Goal: Transaction & Acquisition: Purchase product/service

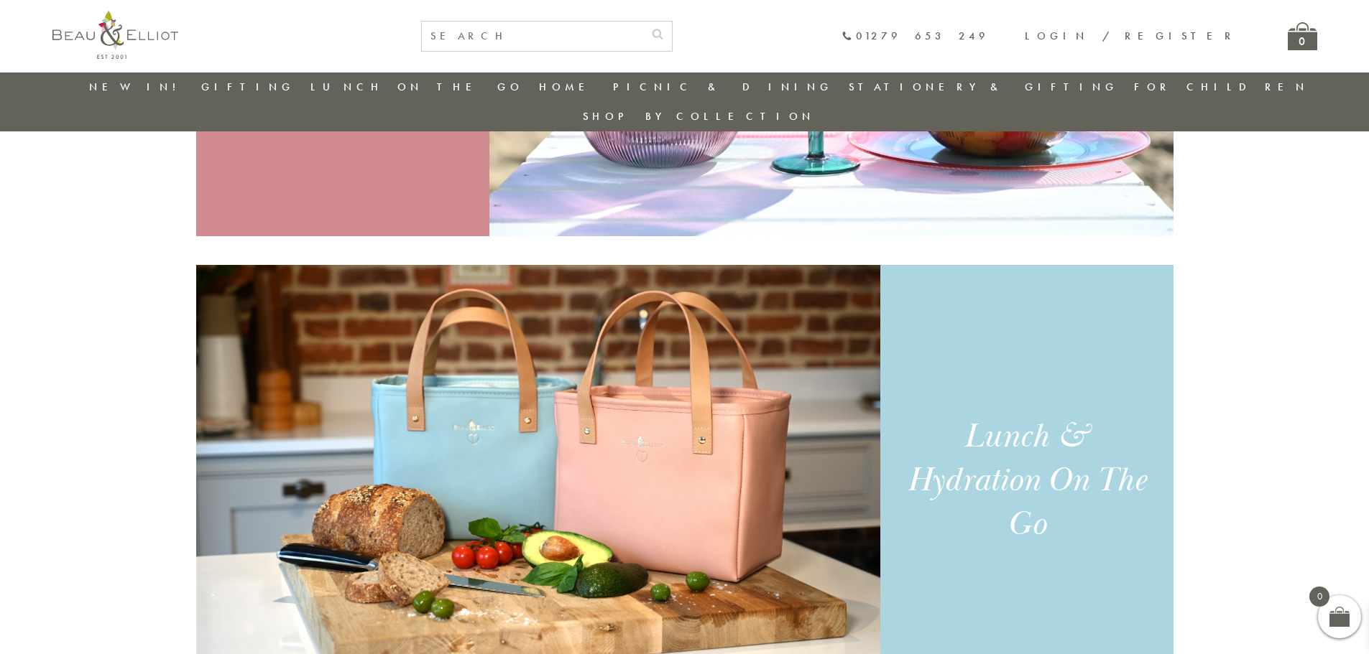
scroll to position [1263, 0]
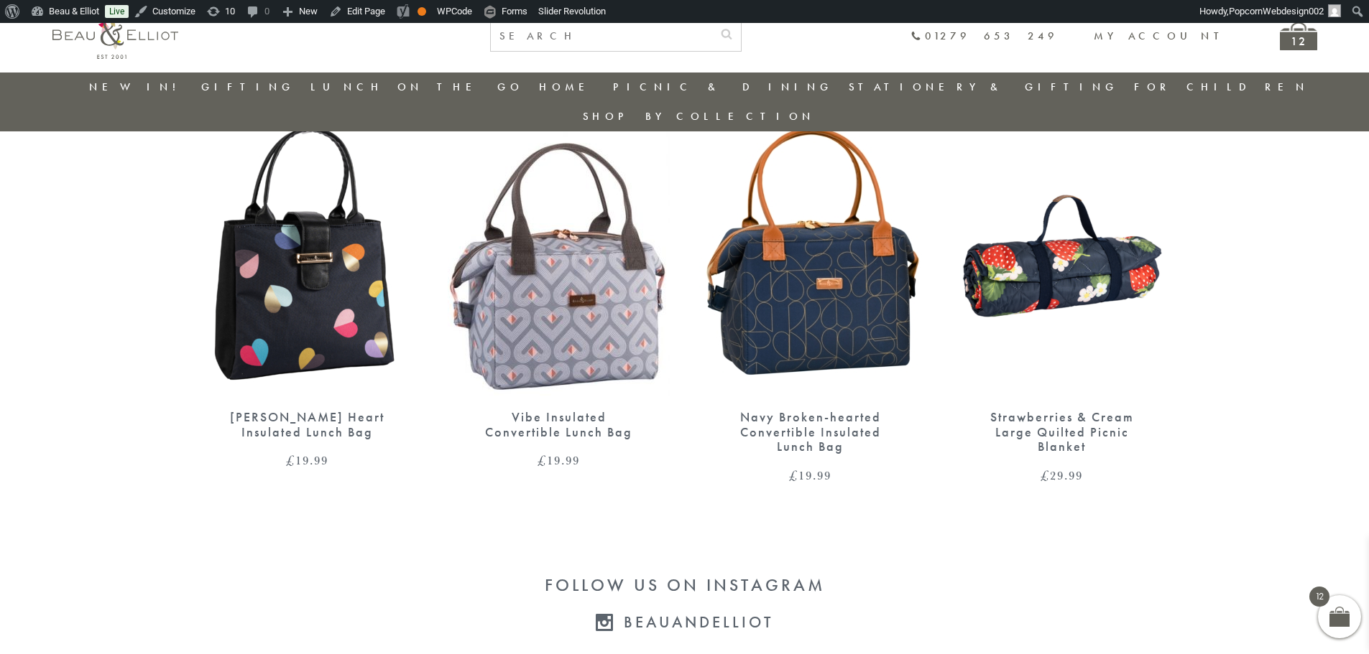
scroll to position [2484, 0]
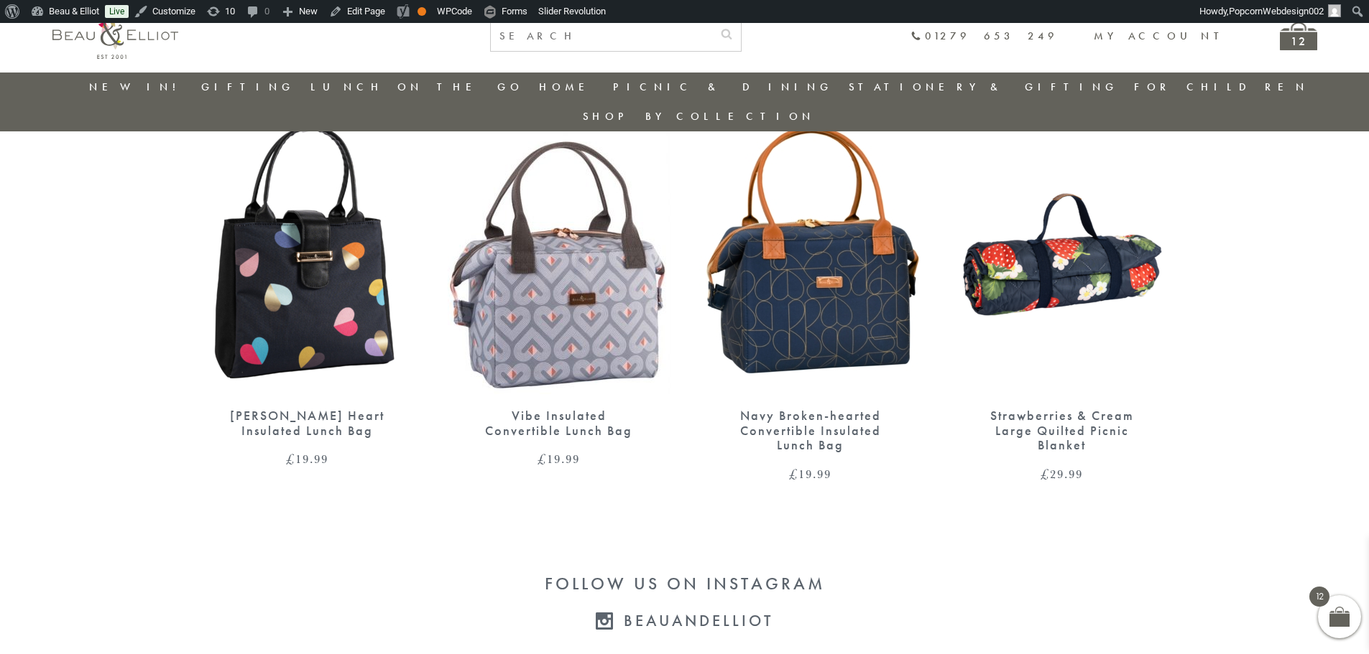
click at [576, 331] on img at bounding box center [559, 250] width 223 height 287
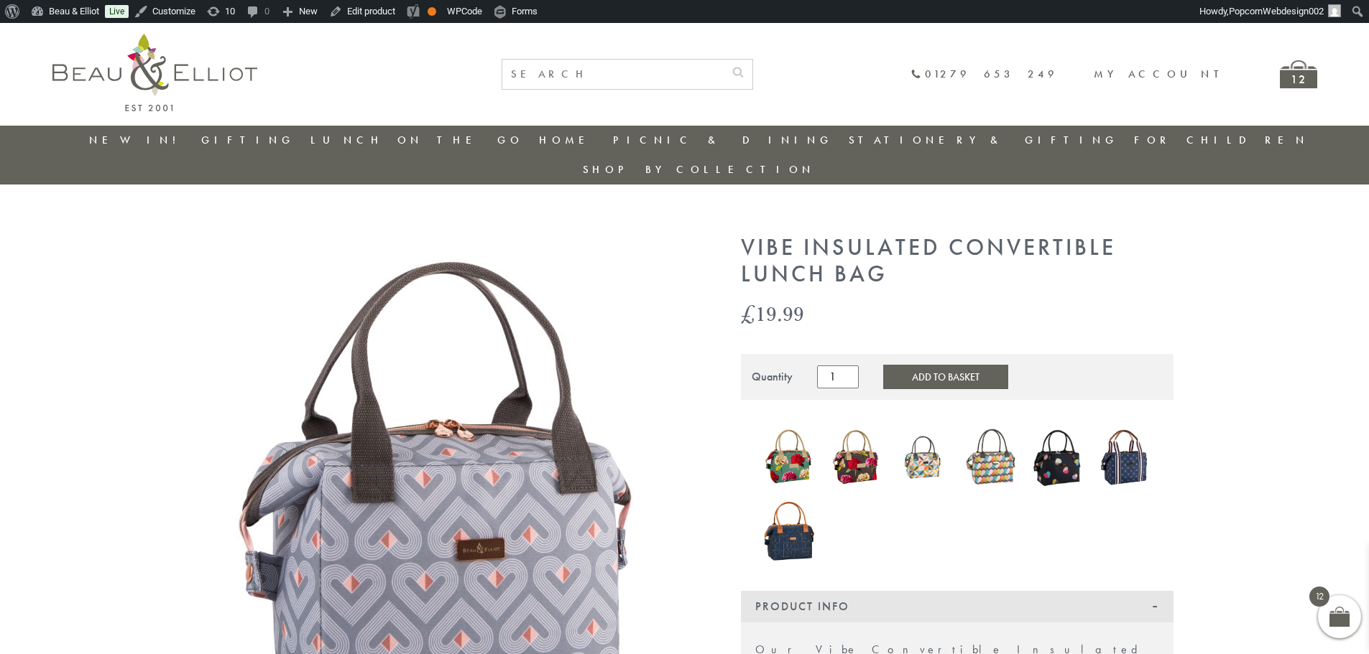
click at [928, 365] on button "Add to Basket" at bounding box center [945, 377] width 125 height 24
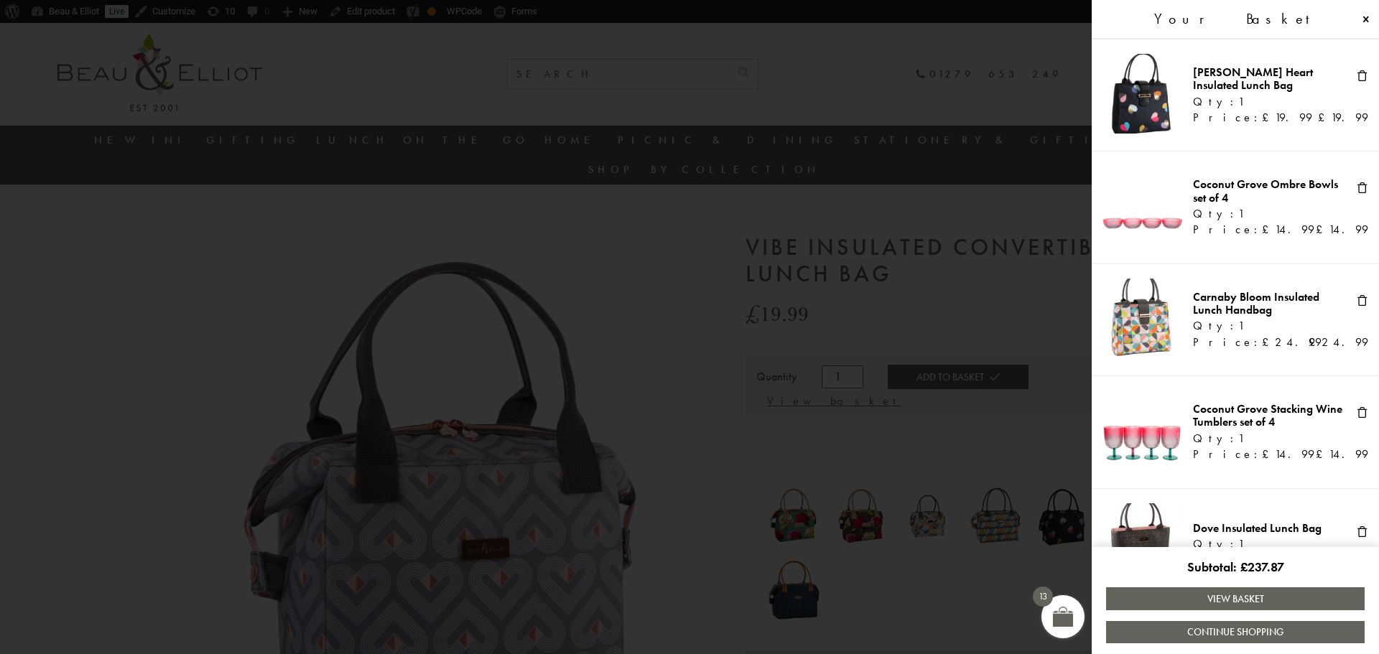
click at [1251, 603] on link "View Basket" at bounding box center [1235, 599] width 259 height 22
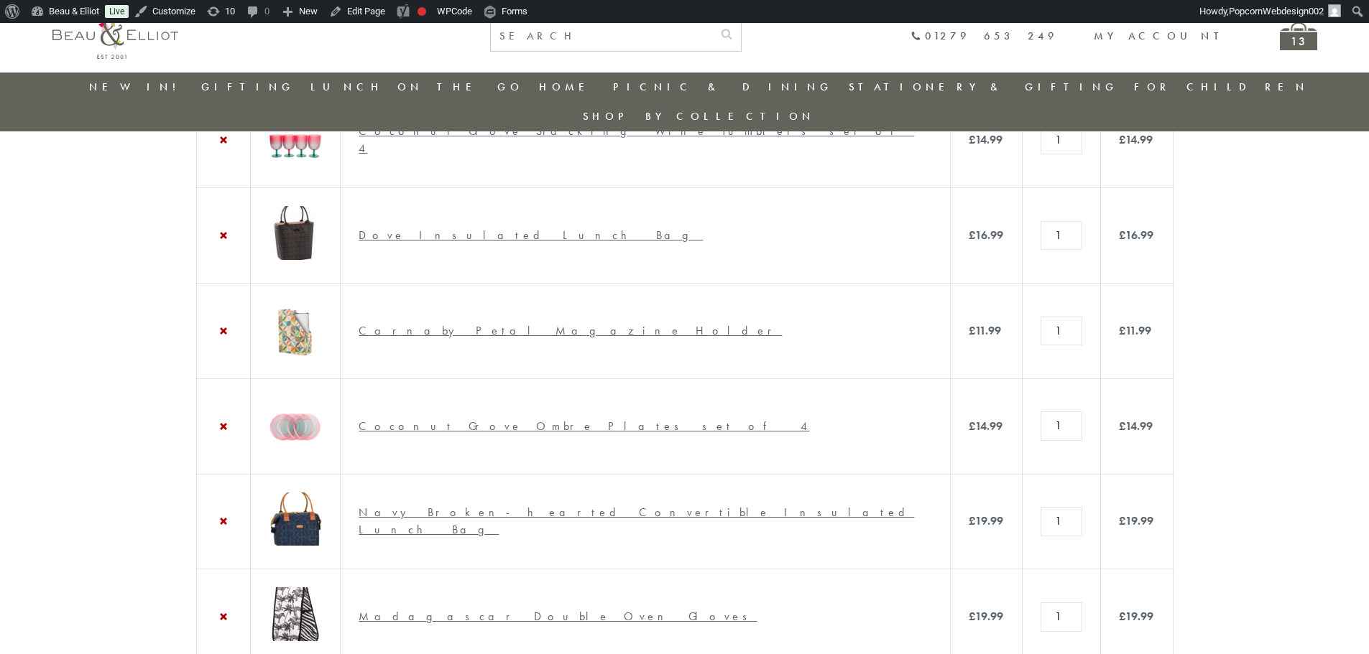
scroll to position [473, 0]
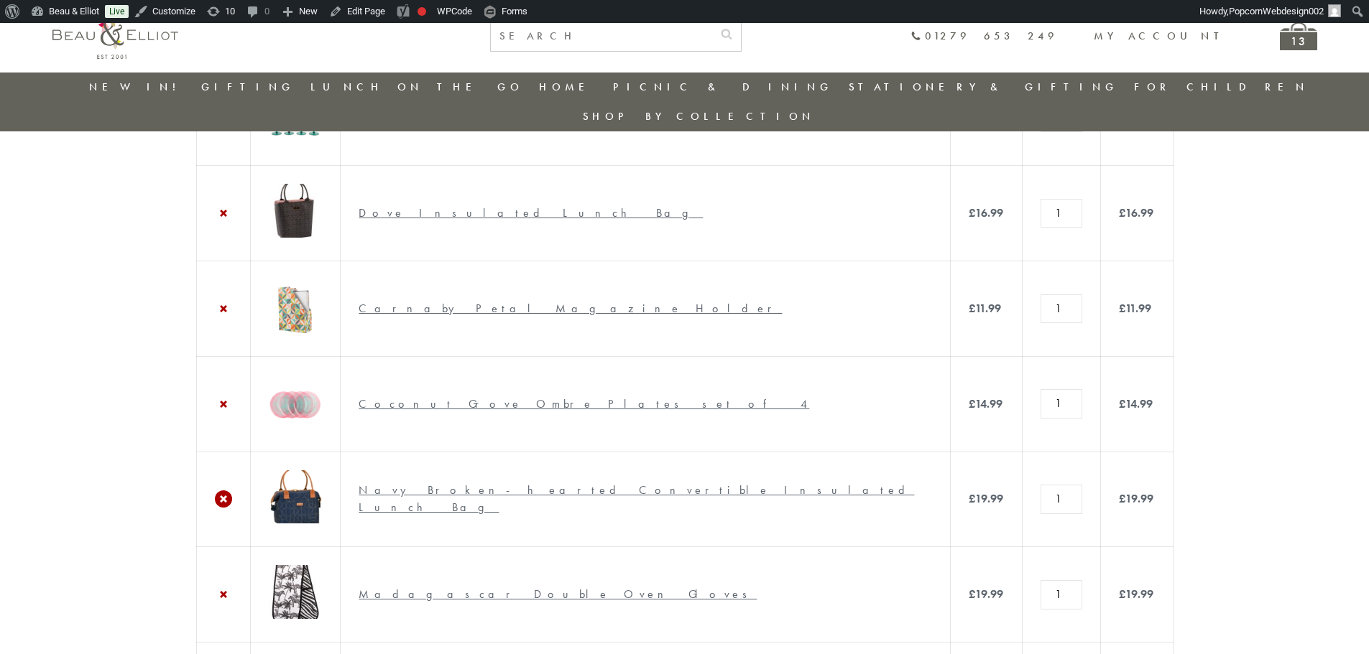
click at [227, 508] on link "×" at bounding box center [223, 499] width 17 height 17
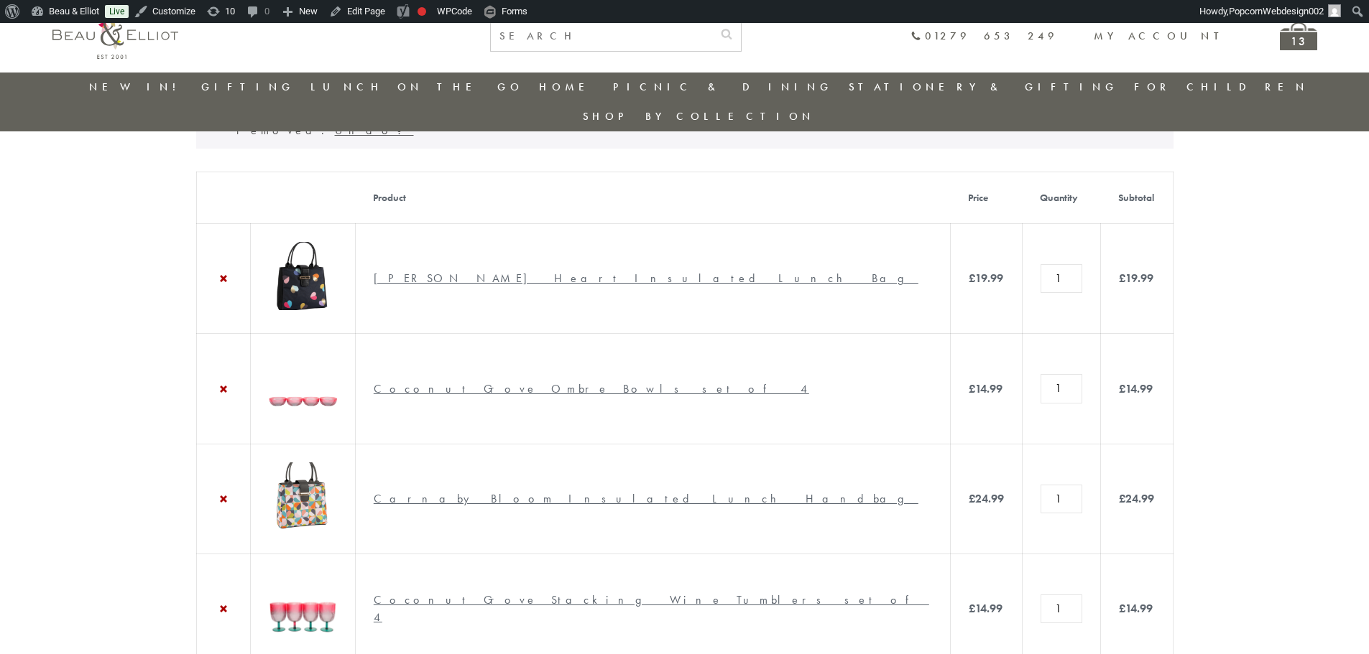
scroll to position [103, 0]
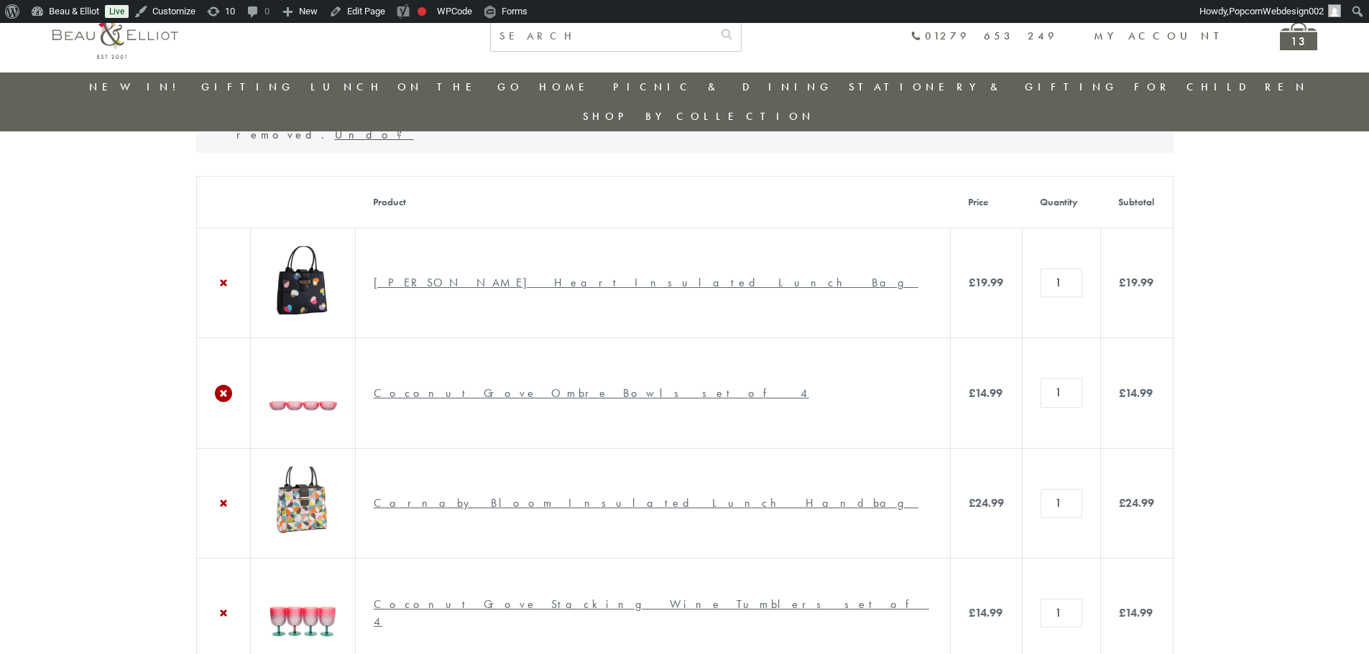
click at [226, 385] on link "×" at bounding box center [223, 393] width 17 height 17
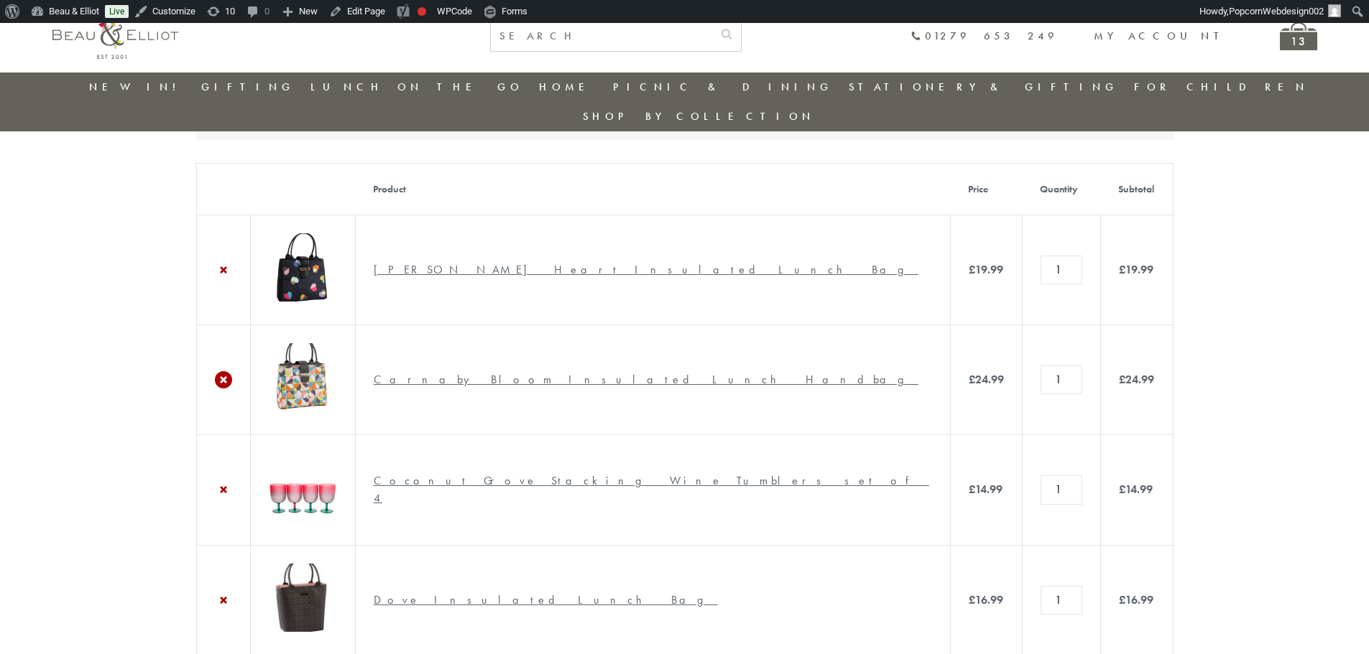
click at [226, 371] on link "×" at bounding box center [223, 379] width 17 height 17
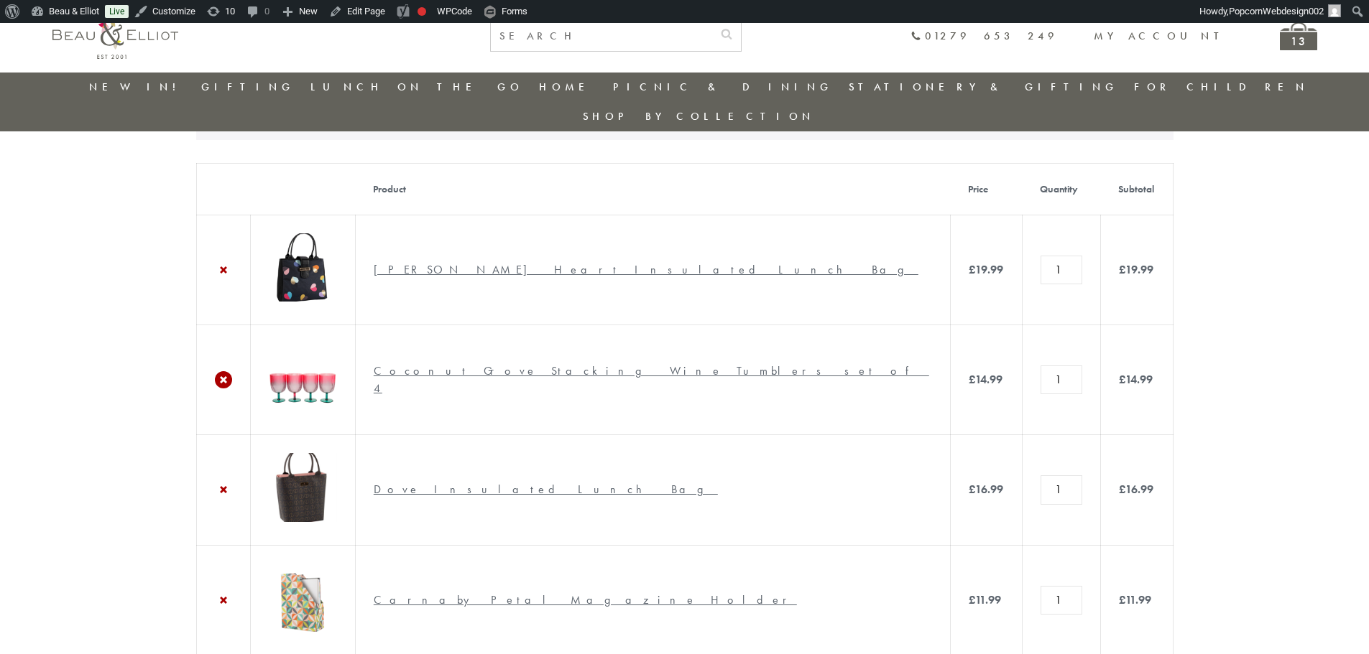
click at [223, 371] on link "×" at bounding box center [223, 379] width 17 height 17
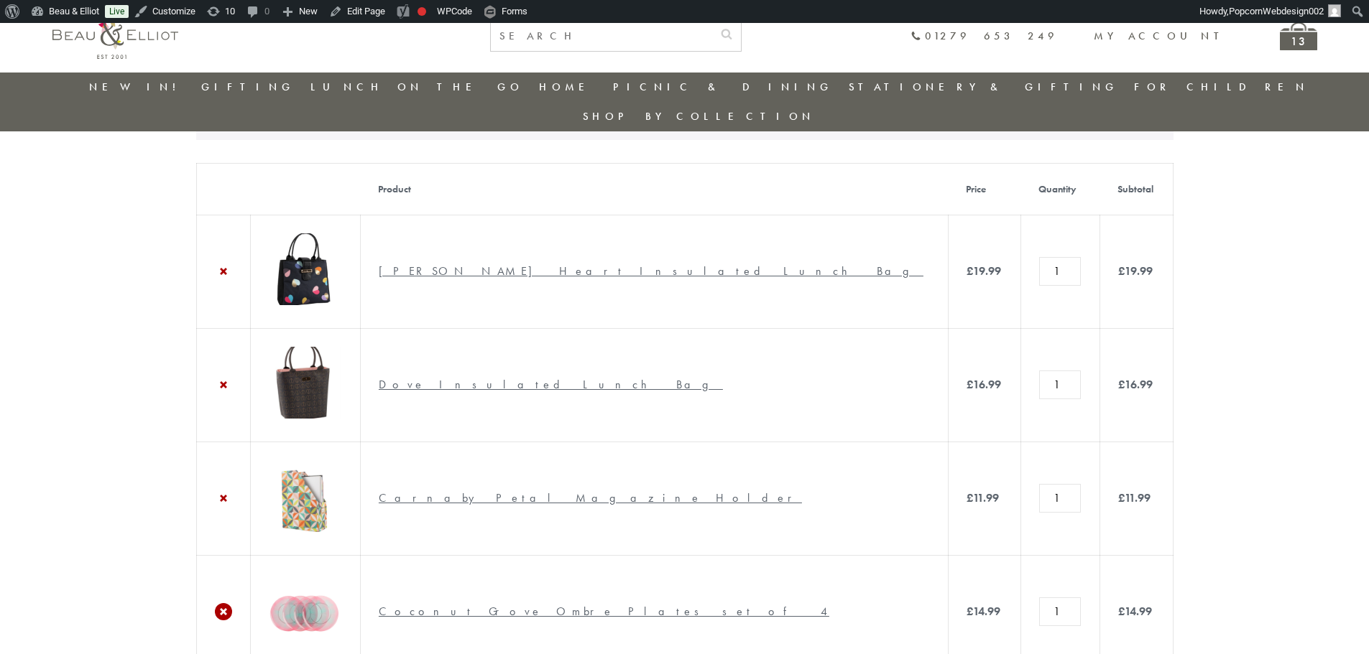
click at [220, 603] on link "×" at bounding box center [223, 611] width 17 height 17
click at [220, 490] on link "×" at bounding box center [223, 498] width 17 height 17
click at [227, 603] on link "×" at bounding box center [223, 611] width 17 height 17
click at [225, 603] on link "×" at bounding box center [223, 611] width 17 height 17
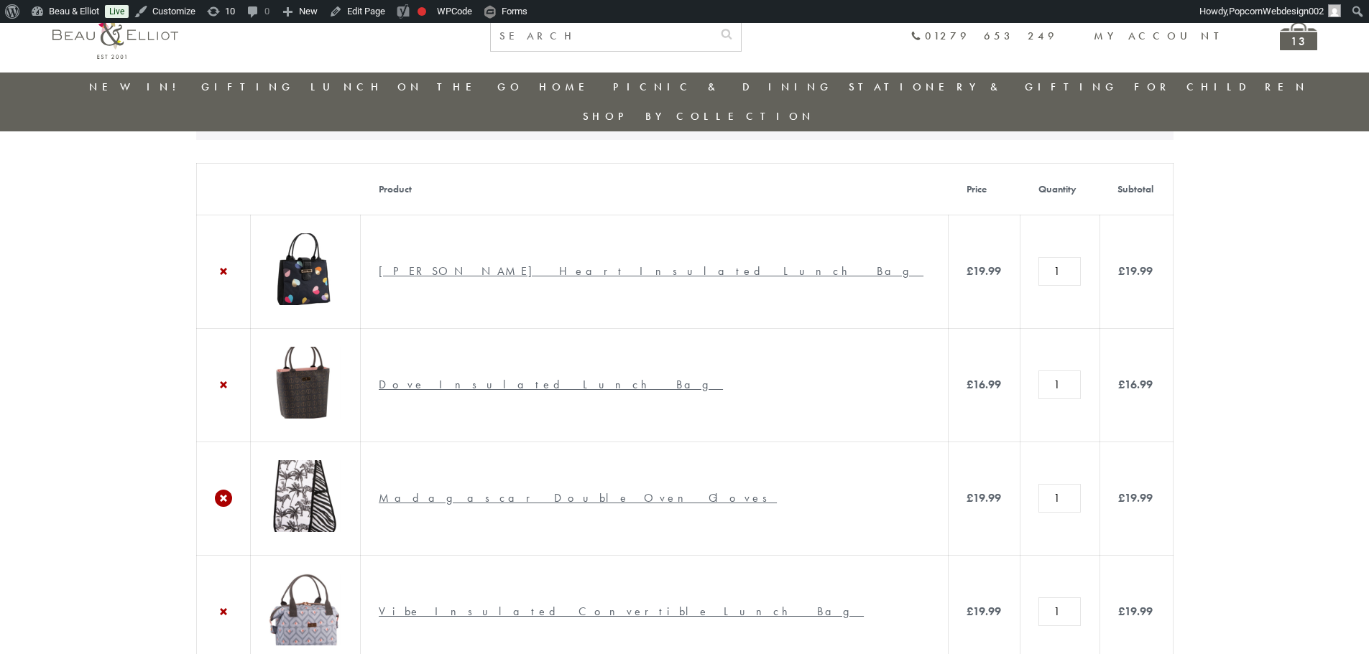
click at [226, 490] on link "×" at bounding box center [223, 498] width 17 height 17
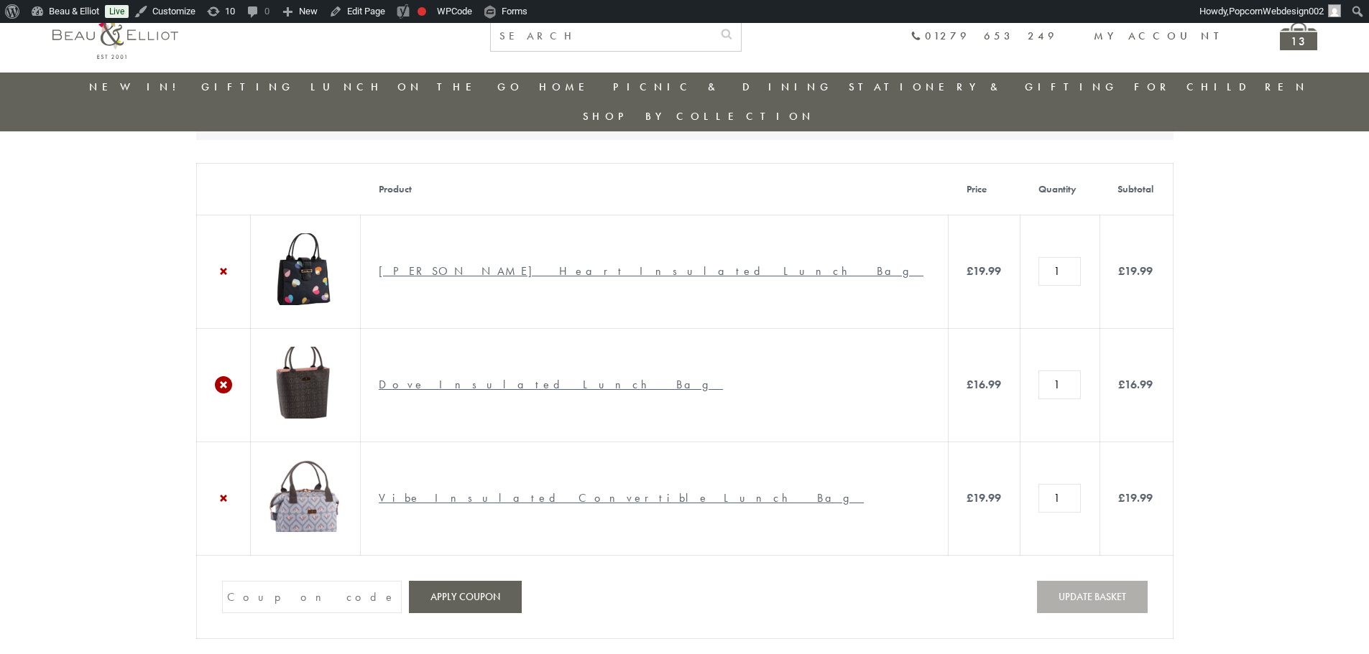
click at [223, 376] on link "×" at bounding box center [223, 384] width 17 height 17
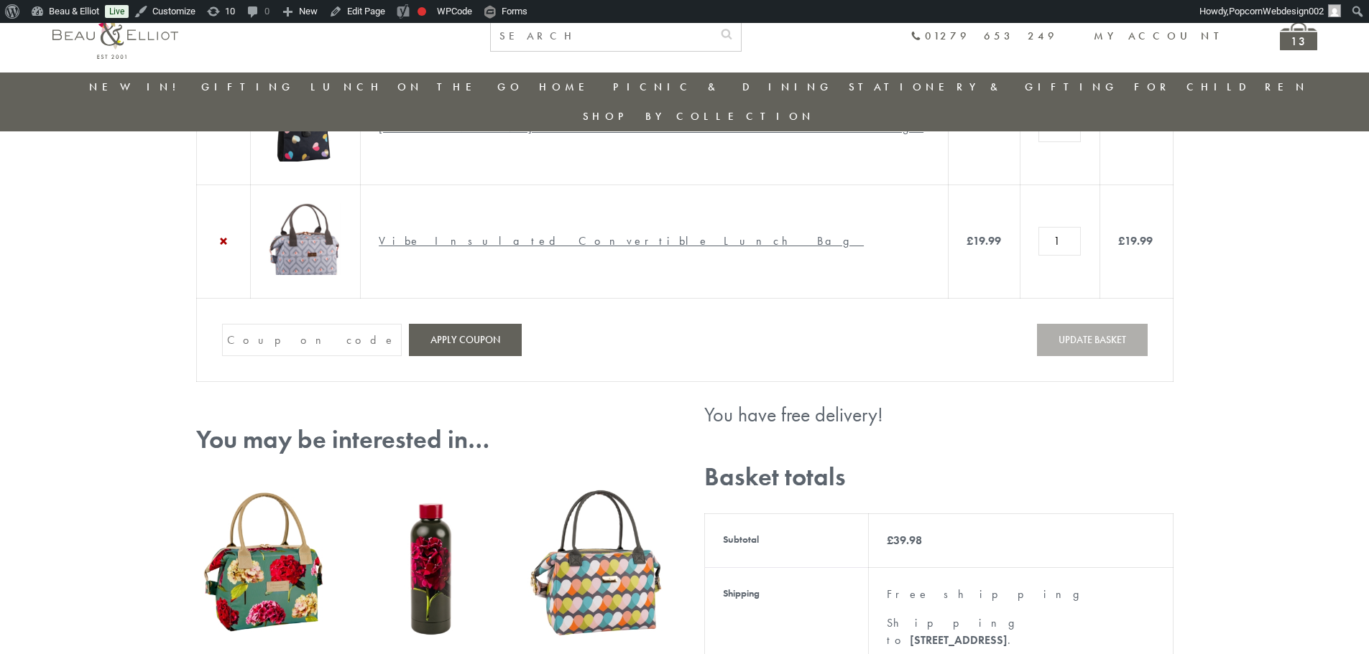
scroll to position [463, 0]
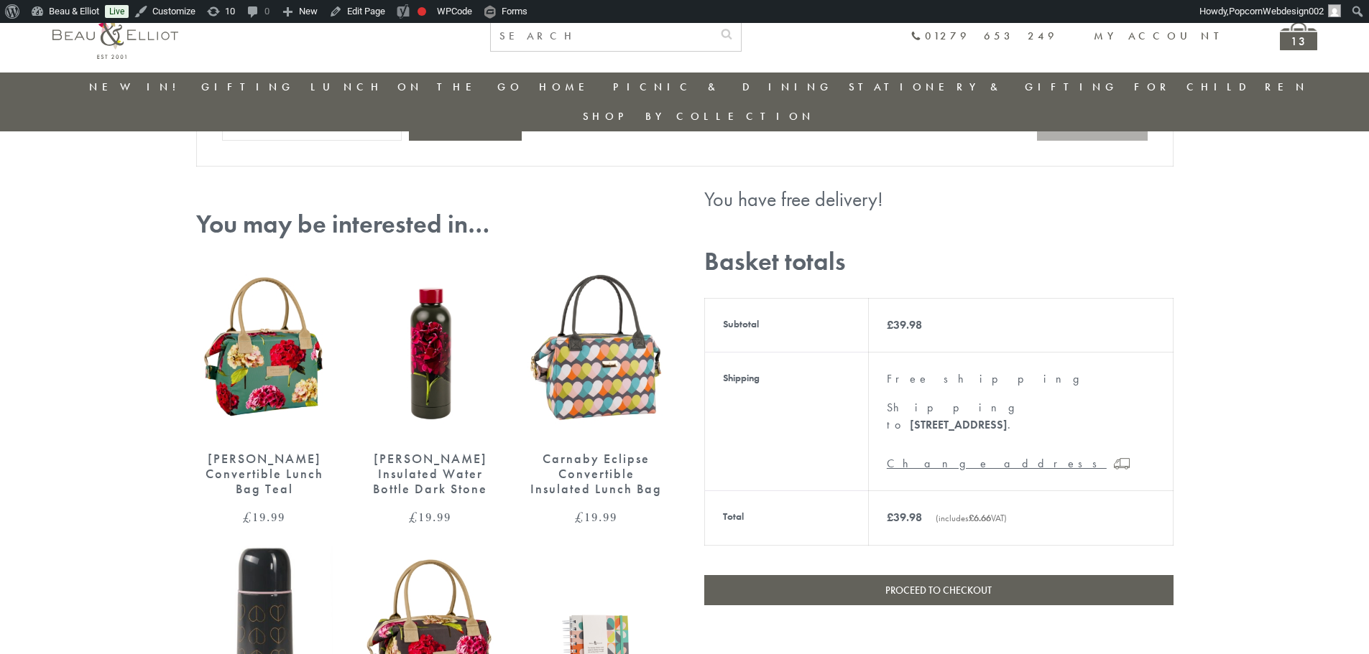
click at [800, 575] on link "Proceed to checkout" at bounding box center [938, 590] width 469 height 30
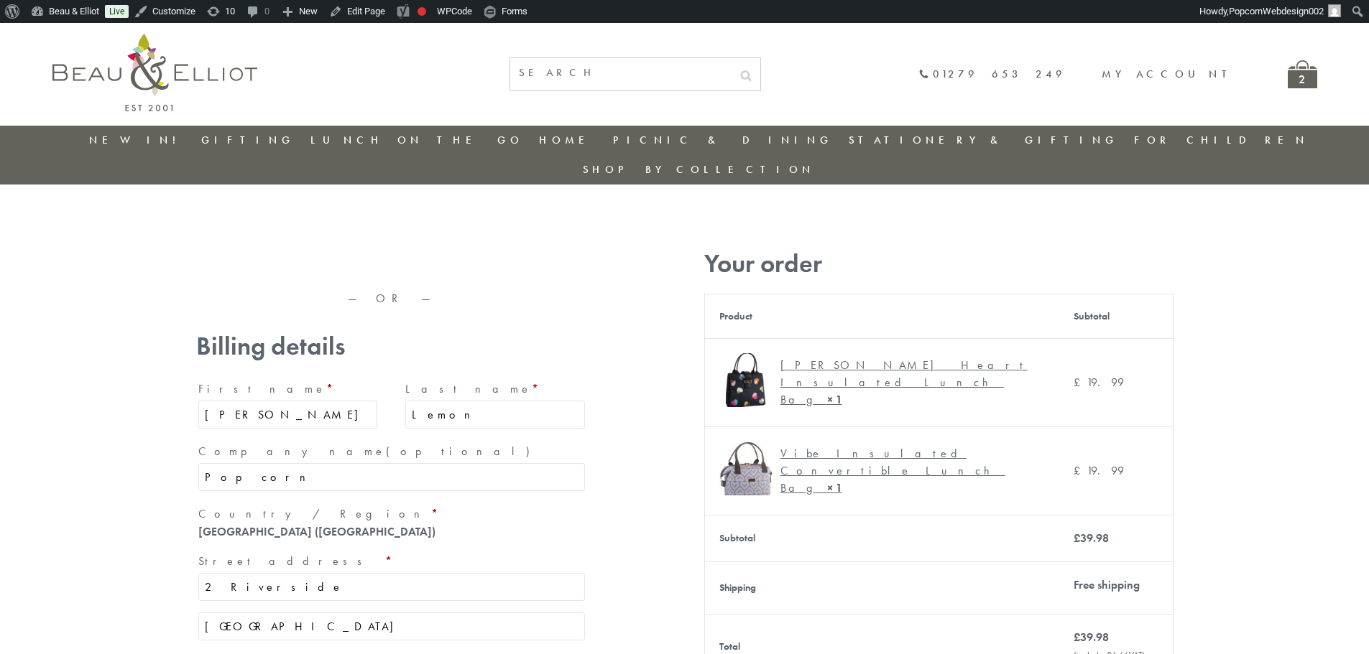
click at [140, 75] on img at bounding box center [154, 73] width 205 height 78
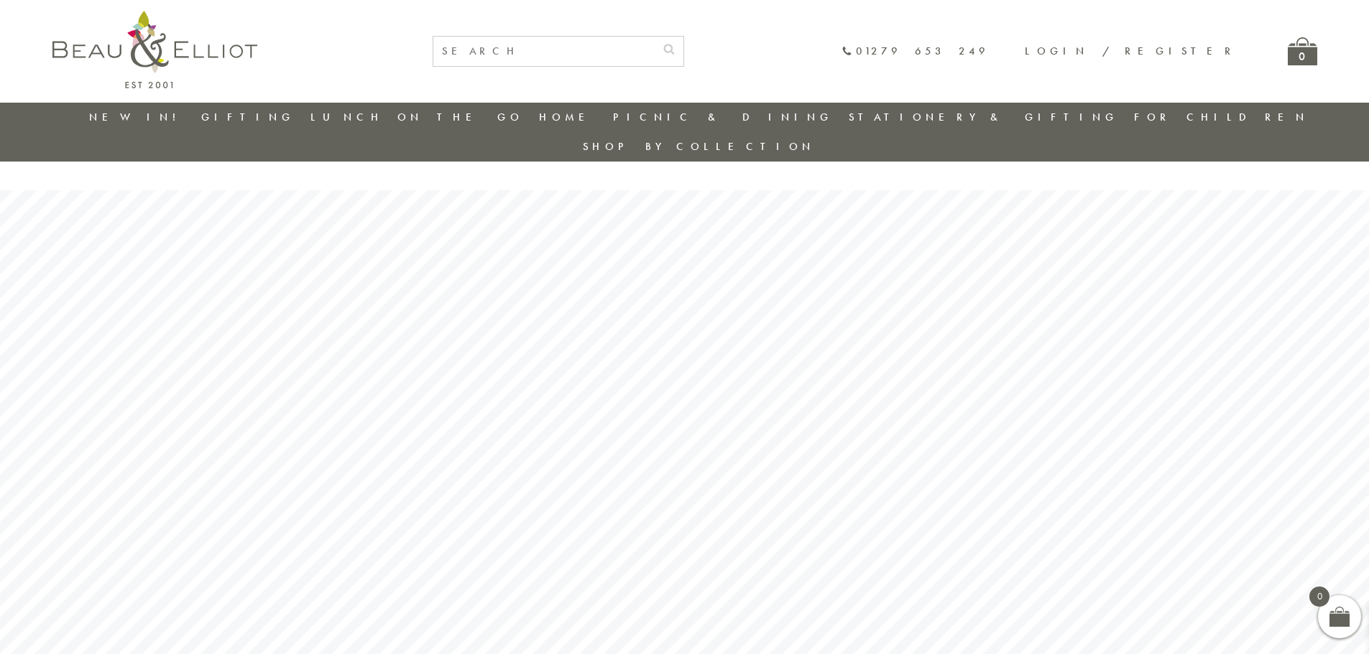
click at [165, 57] on img at bounding box center [154, 50] width 205 height 78
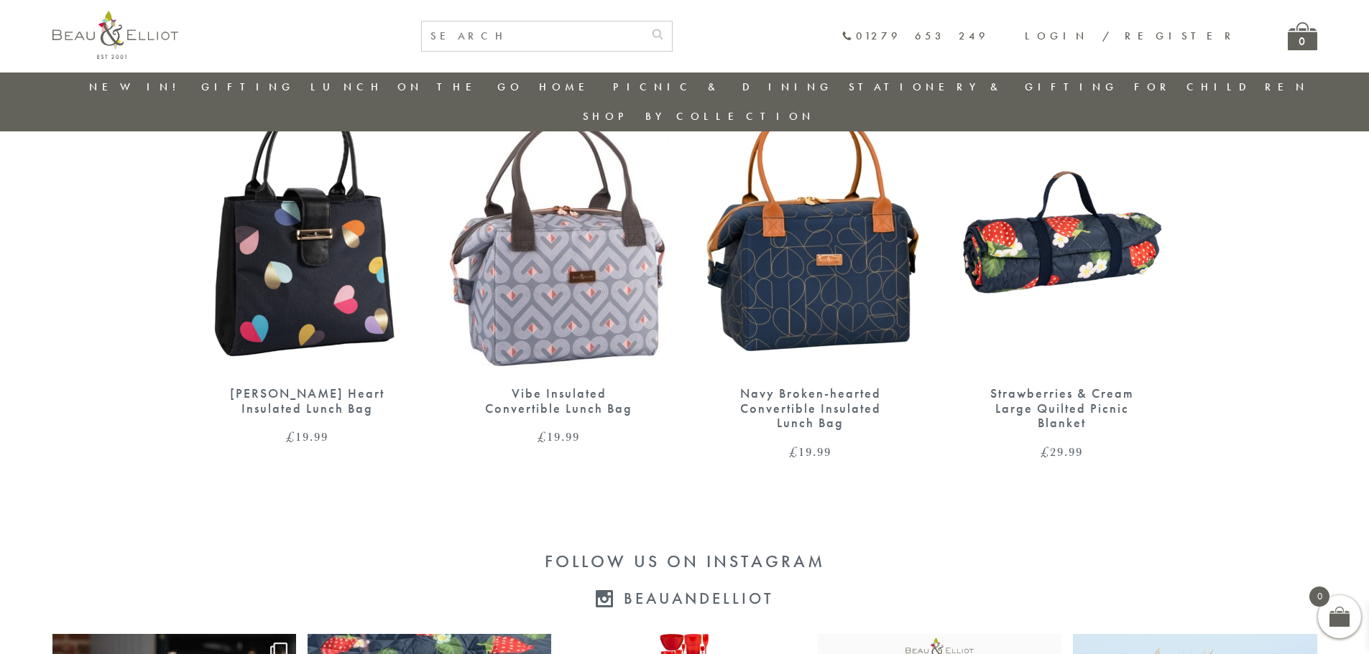
scroll to position [2484, 0]
click at [1057, 305] on img at bounding box center [1061, 227] width 223 height 287
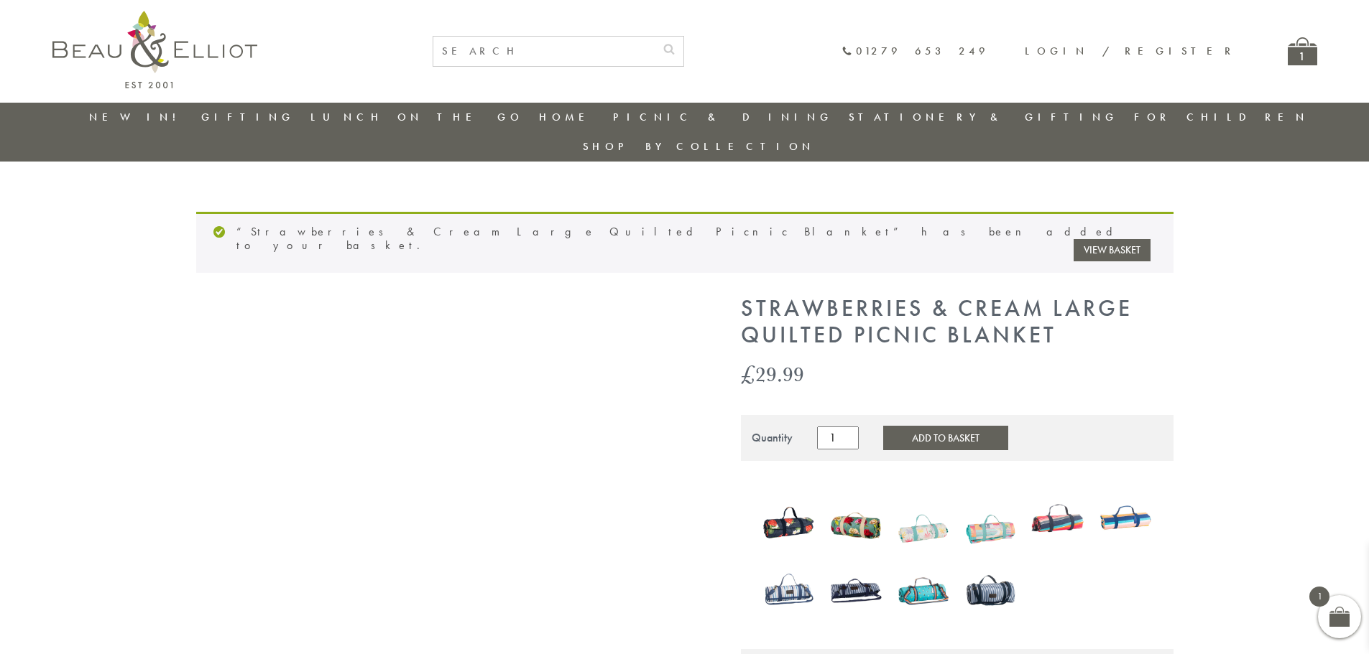
click at [1104, 239] on link "View basket" at bounding box center [1111, 250] width 77 height 22
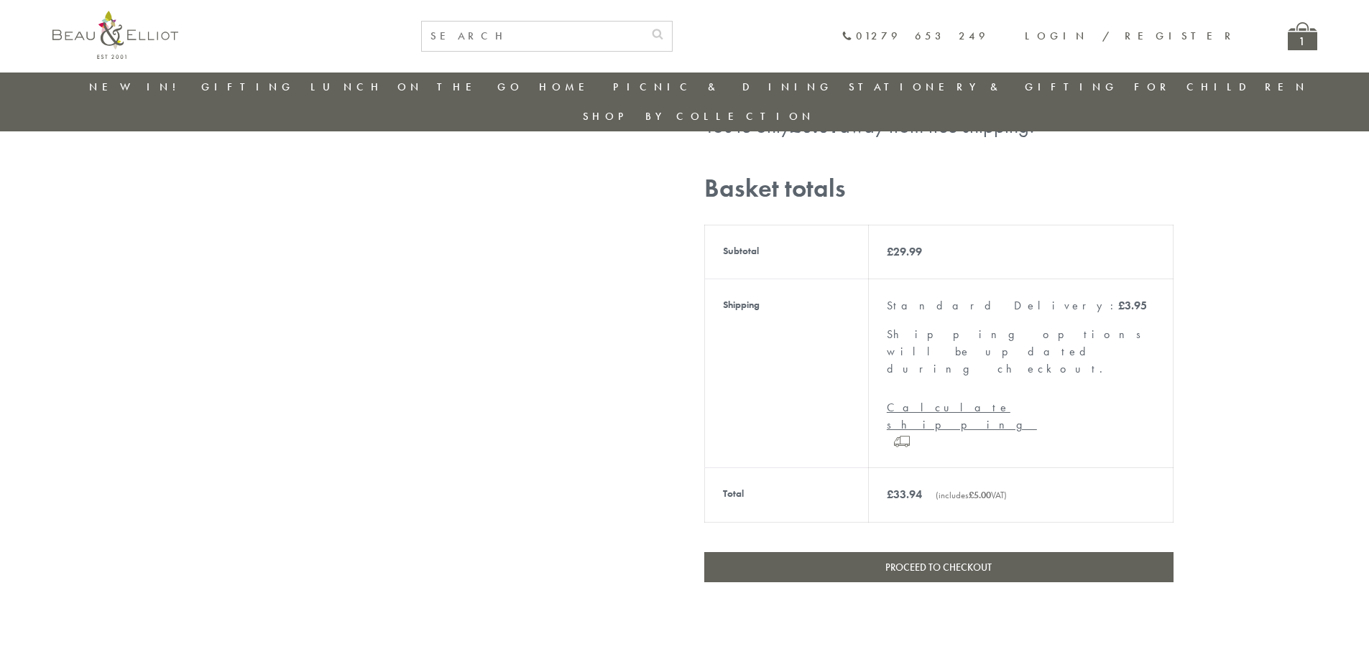
scroll to position [330, 0]
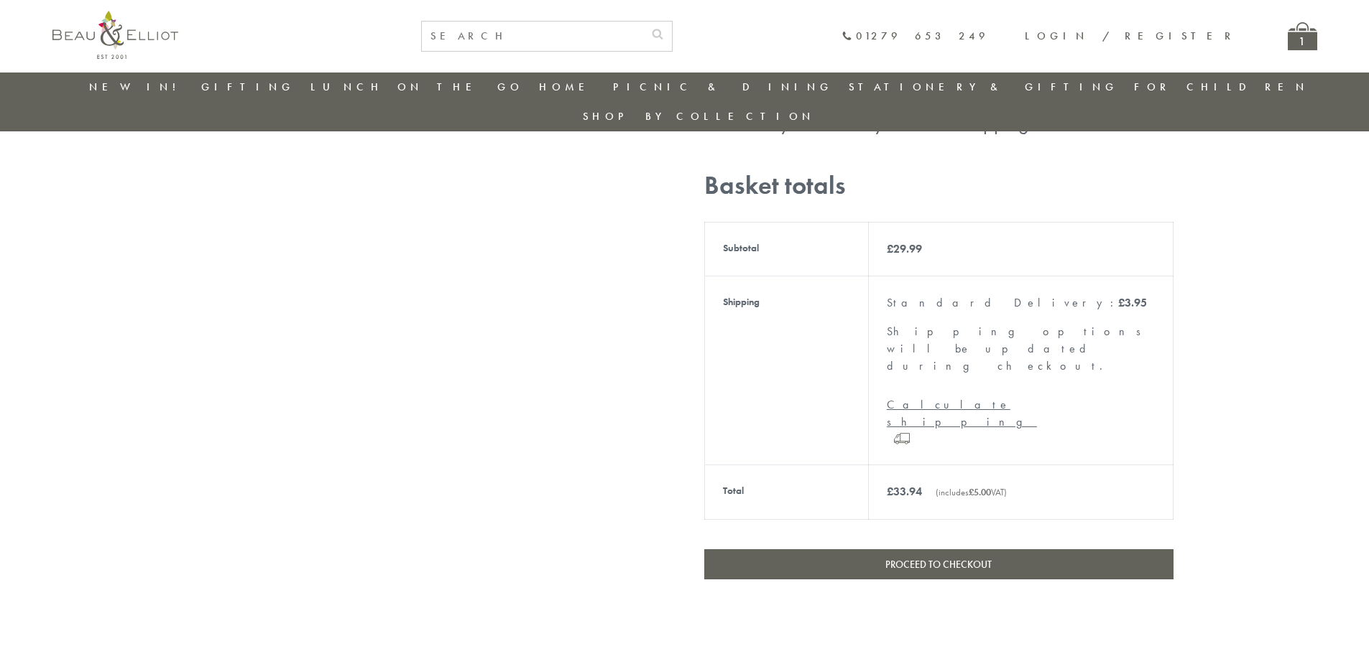
click at [922, 550] on link "Proceed to checkout" at bounding box center [938, 565] width 469 height 30
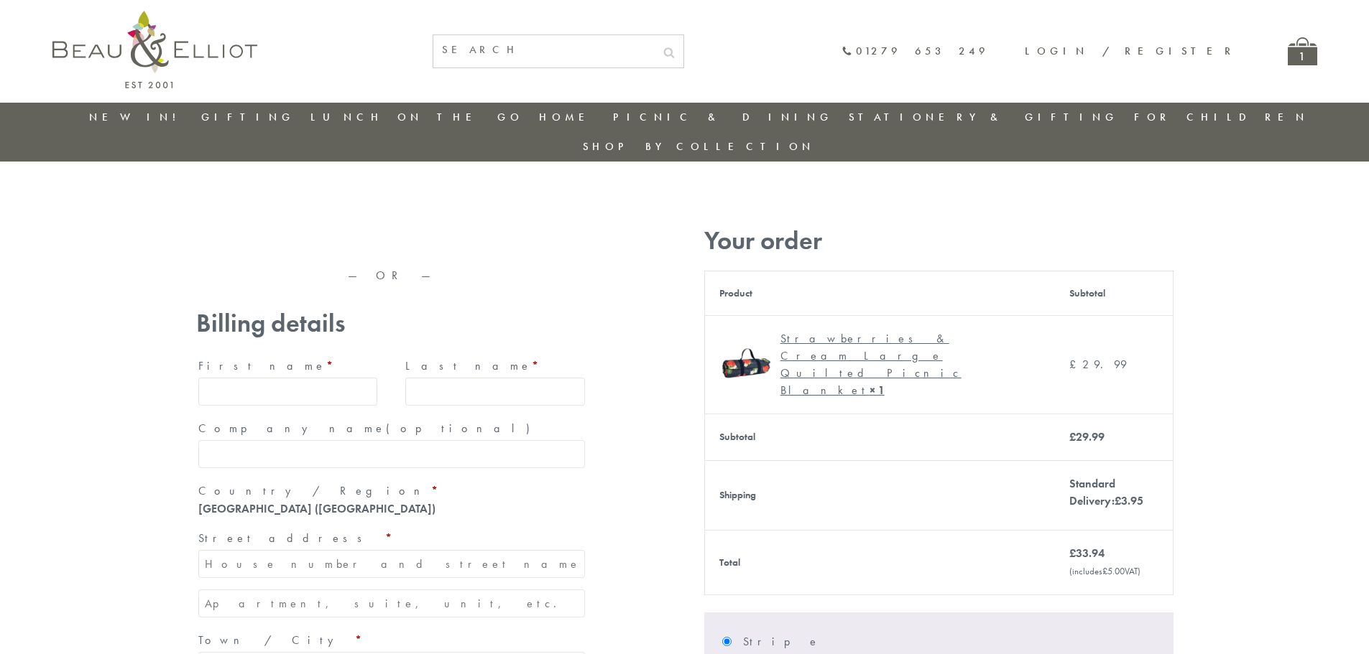
click at [186, 67] on img at bounding box center [154, 50] width 205 height 78
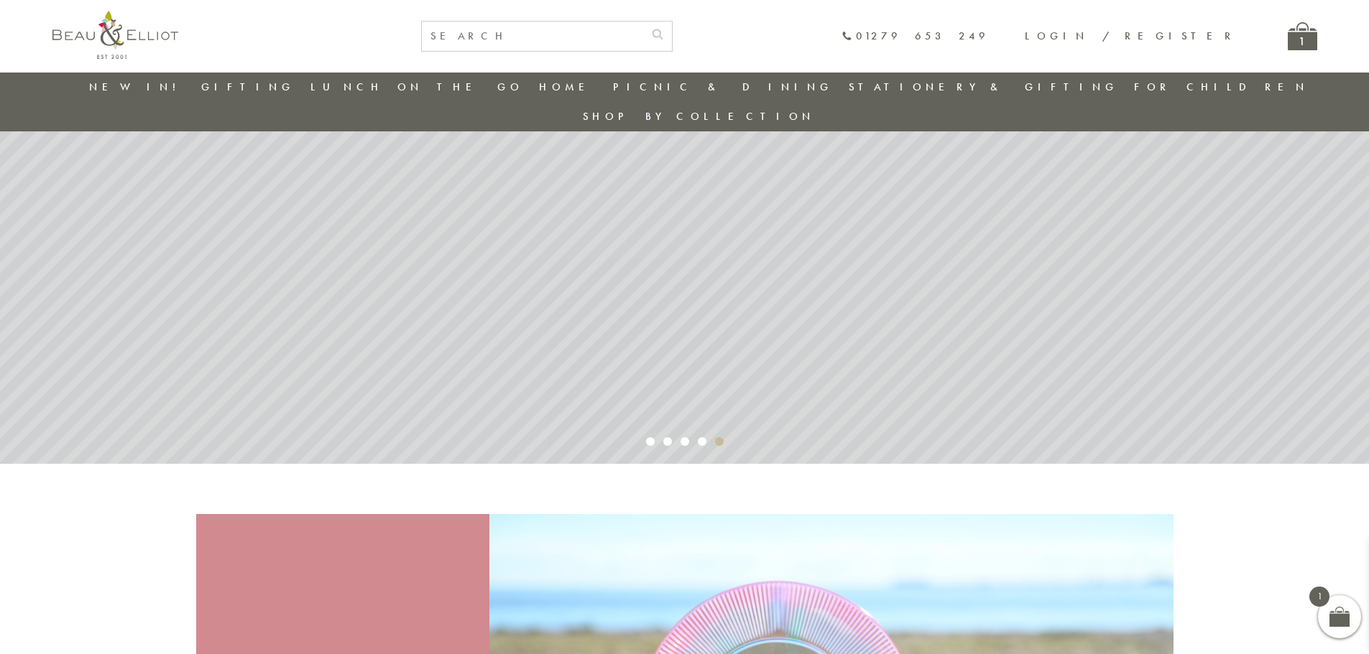
scroll to position [42, 0]
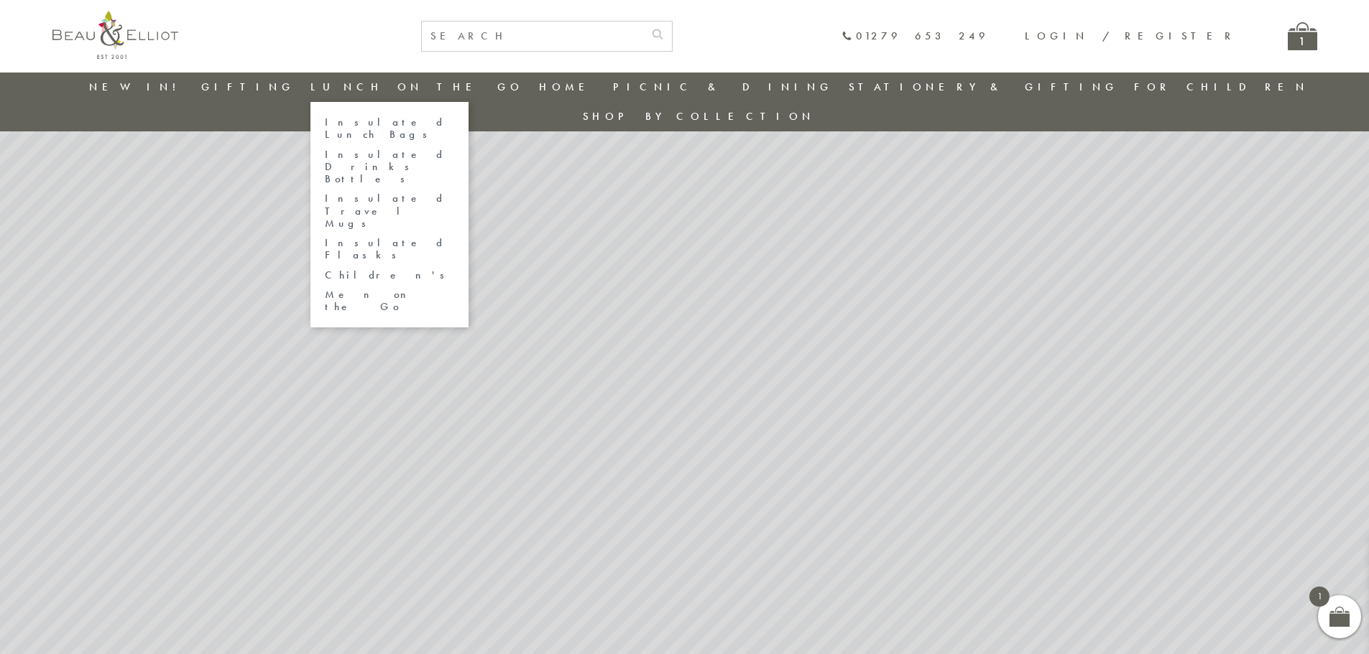
click at [433, 119] on link "Insulated Lunch Bags" at bounding box center [389, 128] width 129 height 25
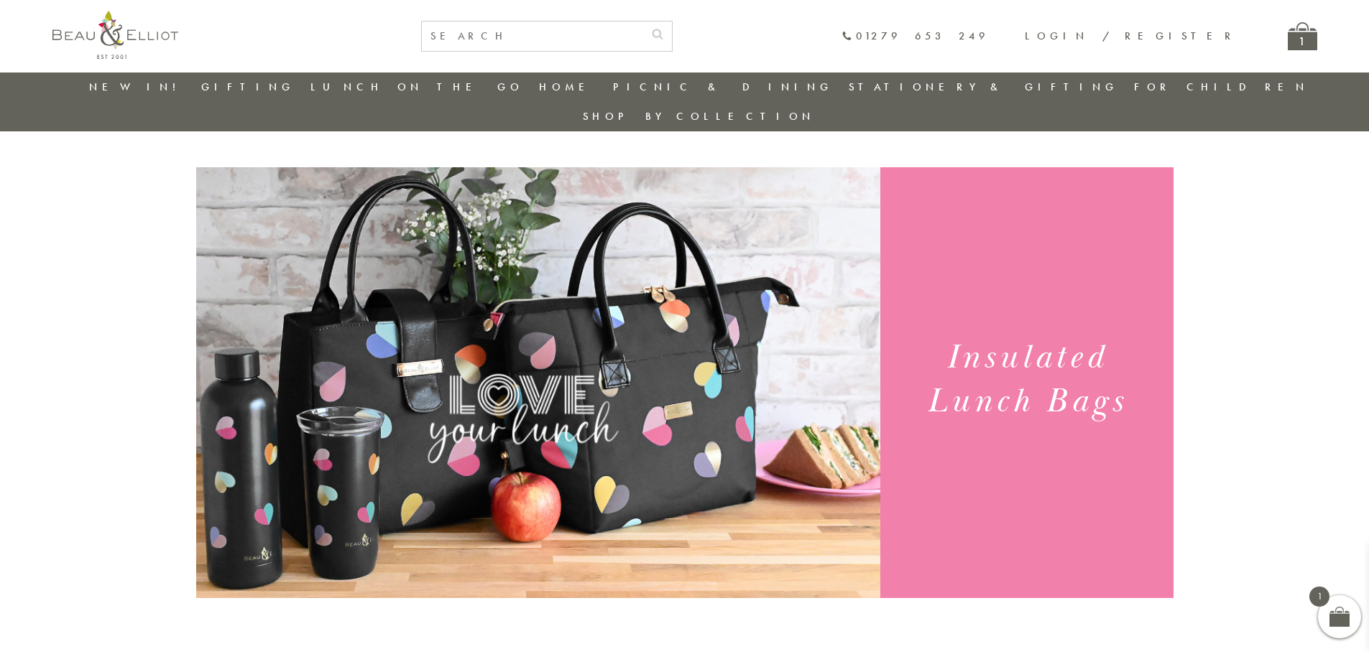
scroll to position [760, 0]
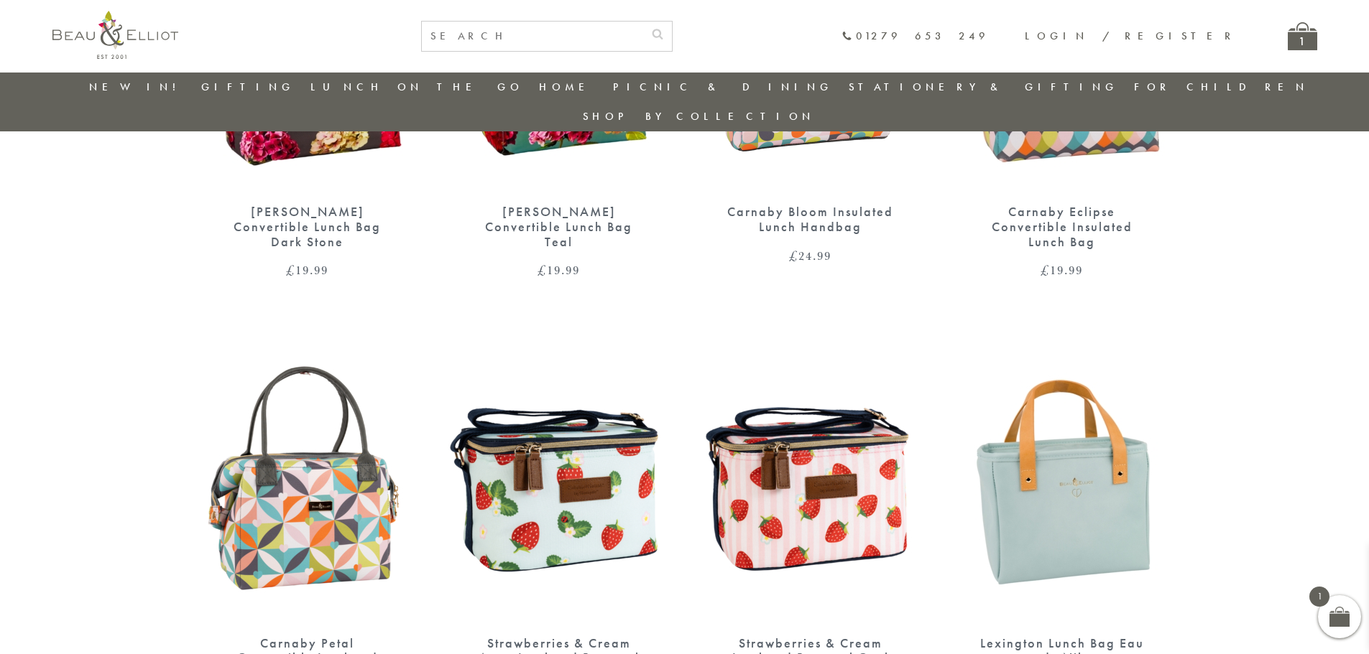
click at [856, 547] on img at bounding box center [810, 478] width 223 height 287
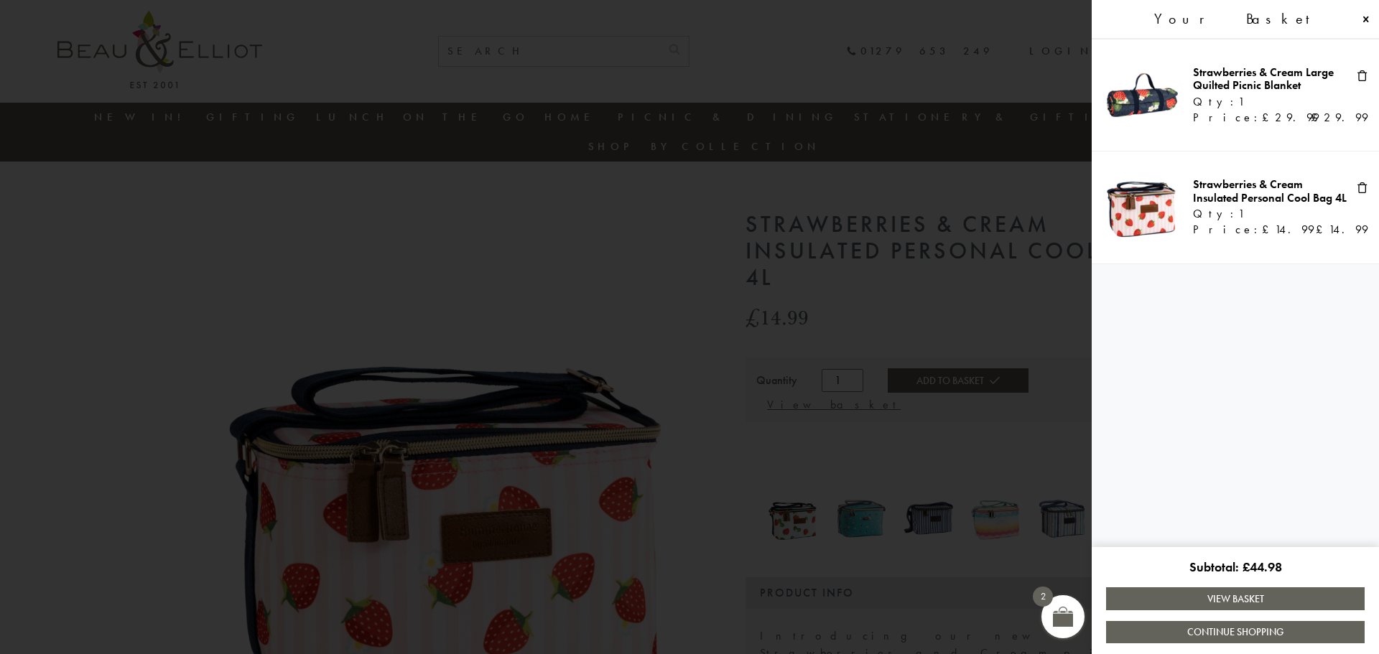
click at [1205, 596] on link "View Basket" at bounding box center [1235, 599] width 259 height 22
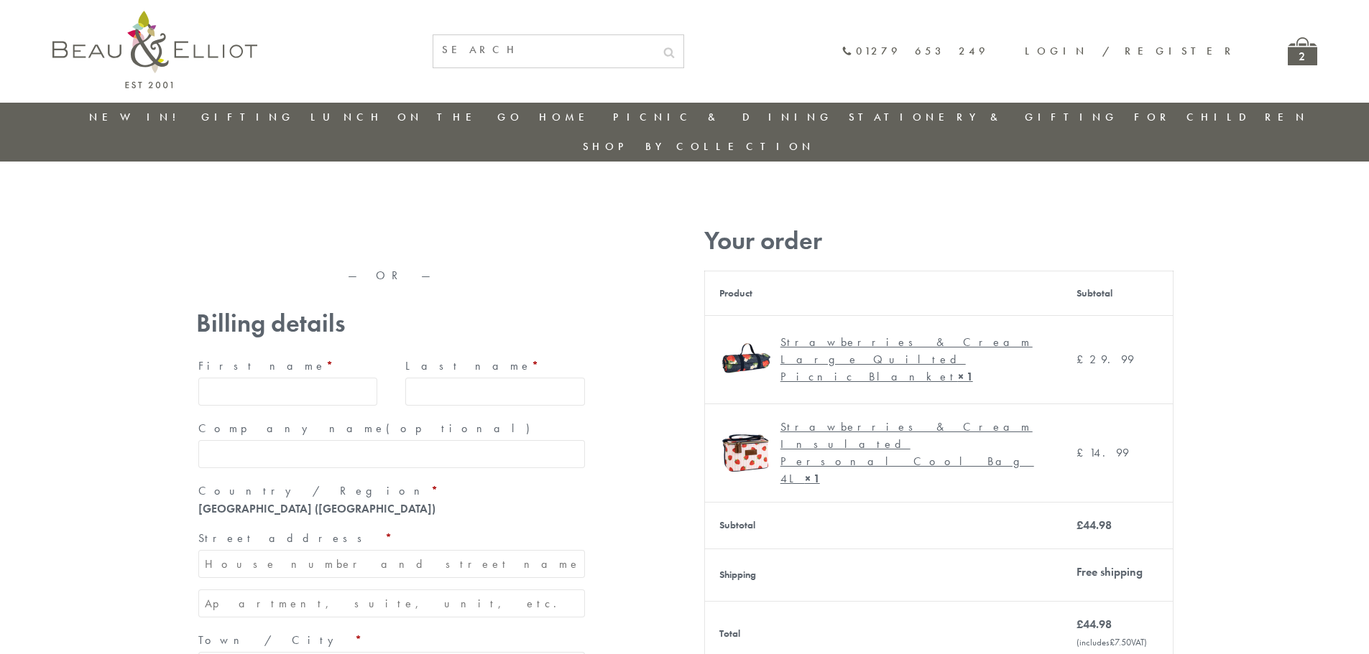
click at [844, 334] on div "Strawberries & Cream Large Quilted Picnic Blanket × 1" at bounding box center [908, 360] width 257 height 52
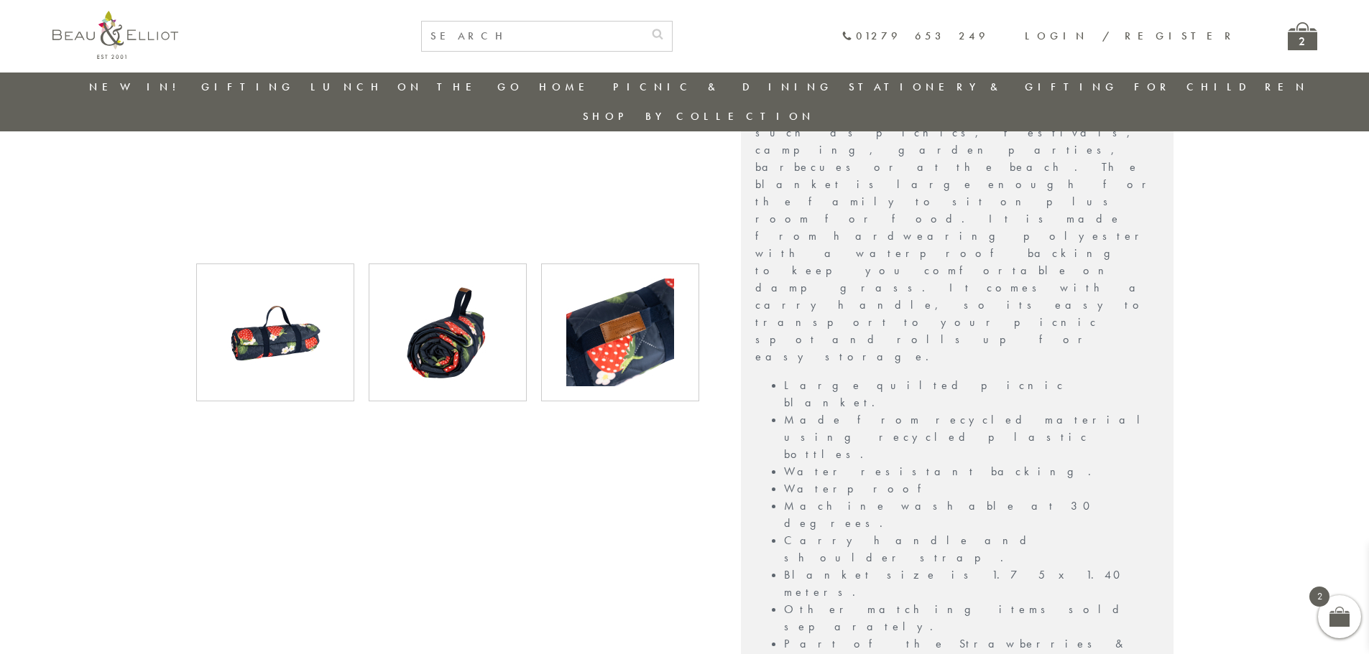
scroll to position [688, 0]
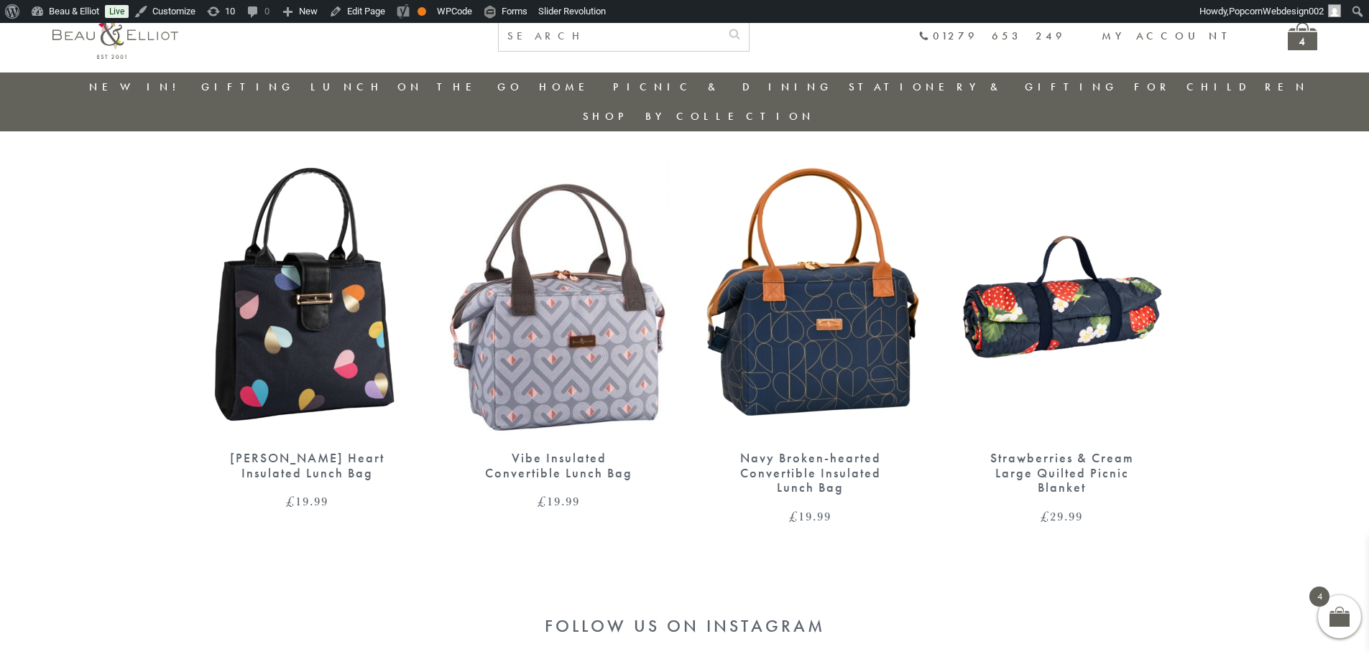
scroll to position [2628, 0]
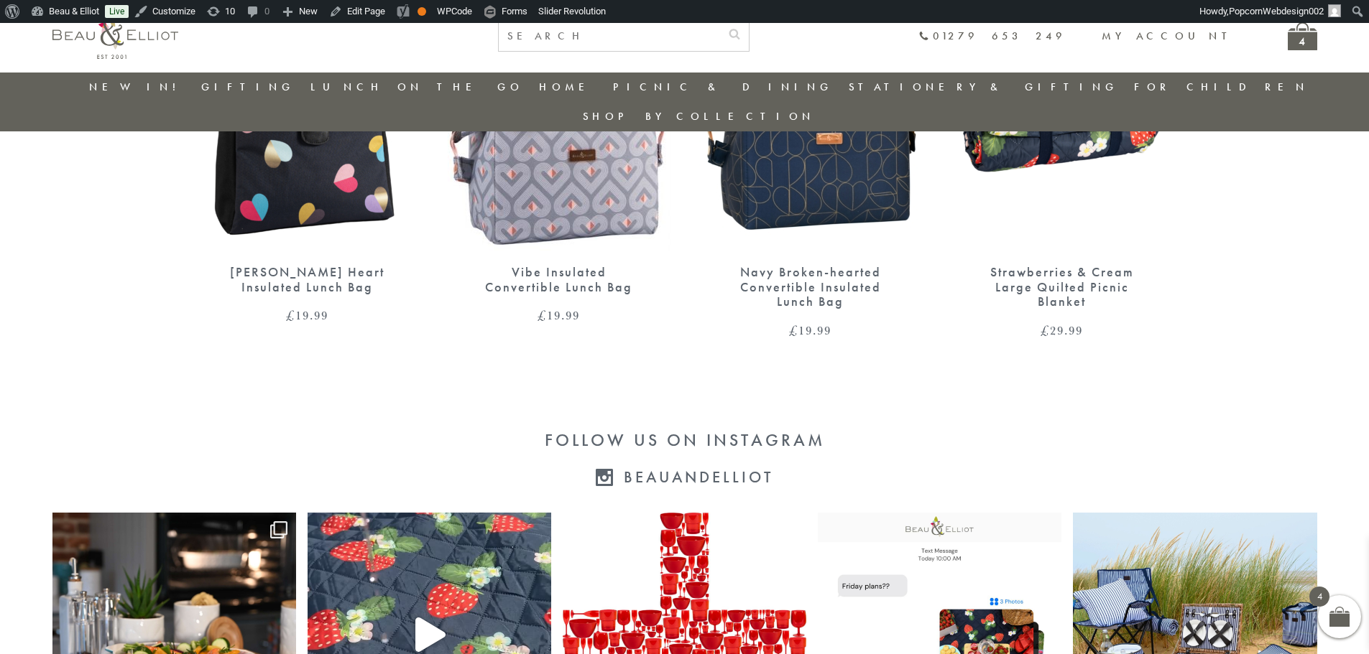
click at [765, 227] on link "Navy Broken-hearted Convertible Insulated Lunch Bag £ 19.99" at bounding box center [810, 150] width 223 height 374
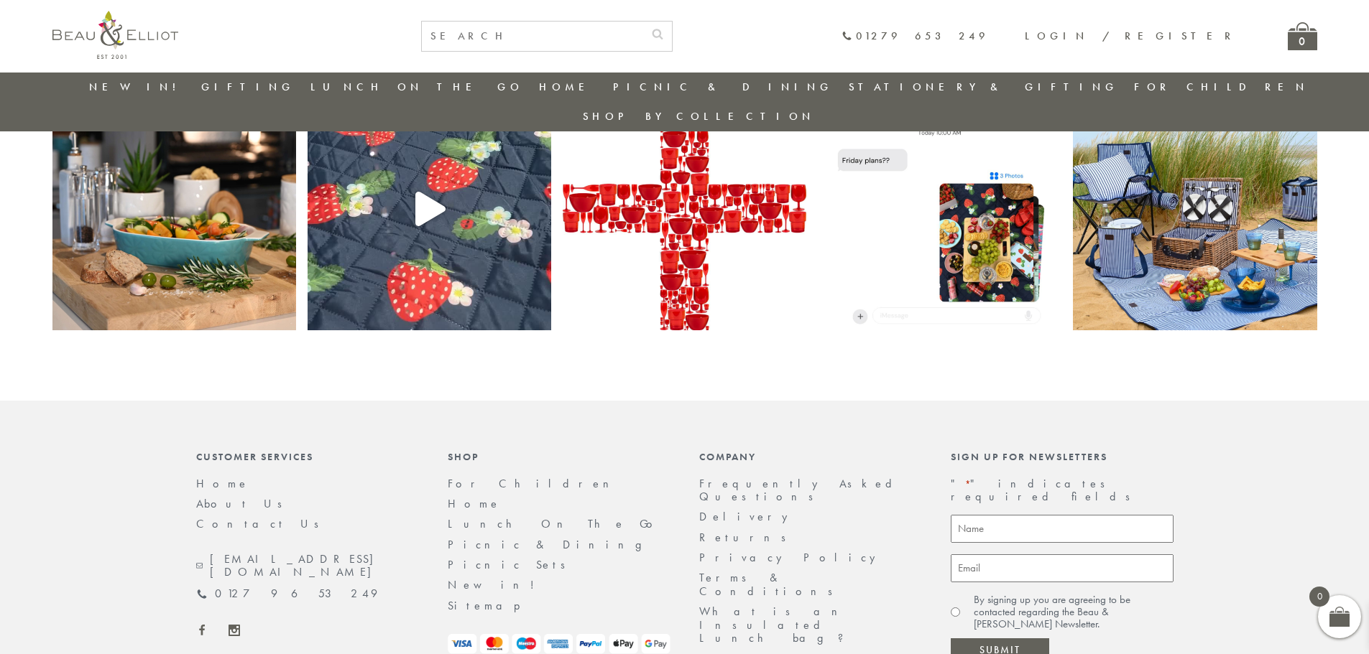
scroll to position [3101, 0]
